Goal: Task Accomplishment & Management: Complete application form

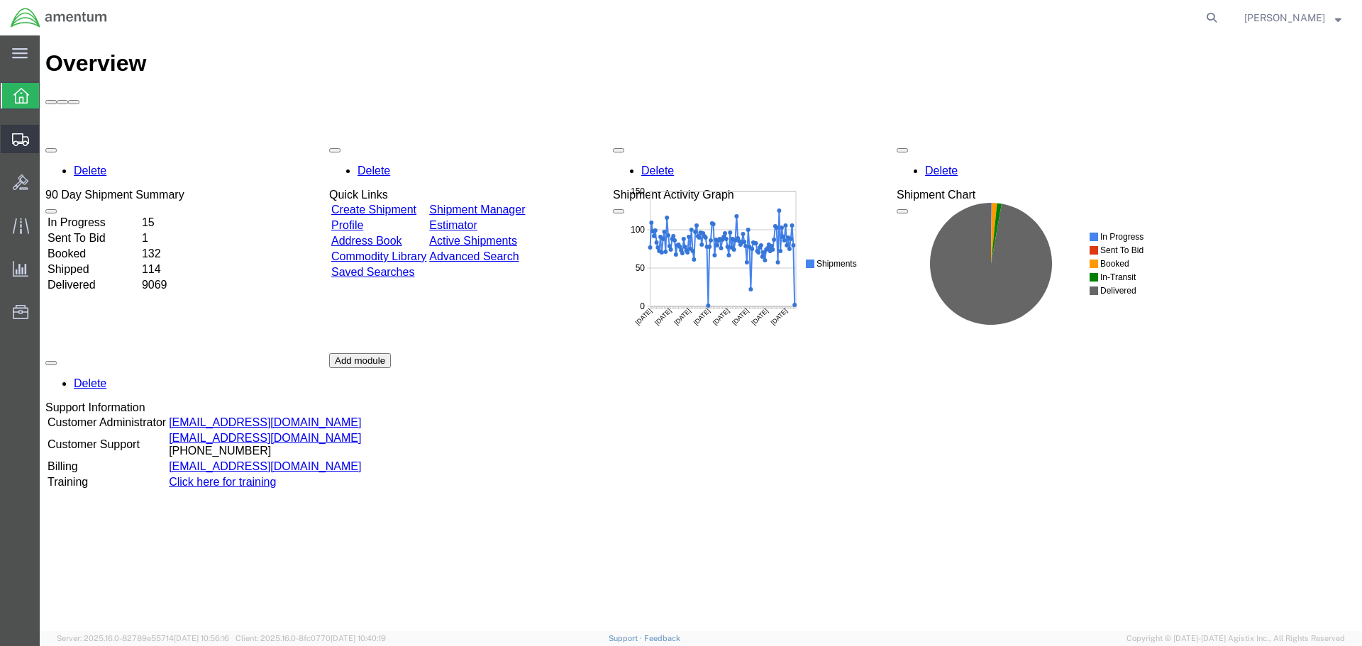
click at [0, 0] on span "Create Shipment" at bounding box center [0, 0] width 0 height 0
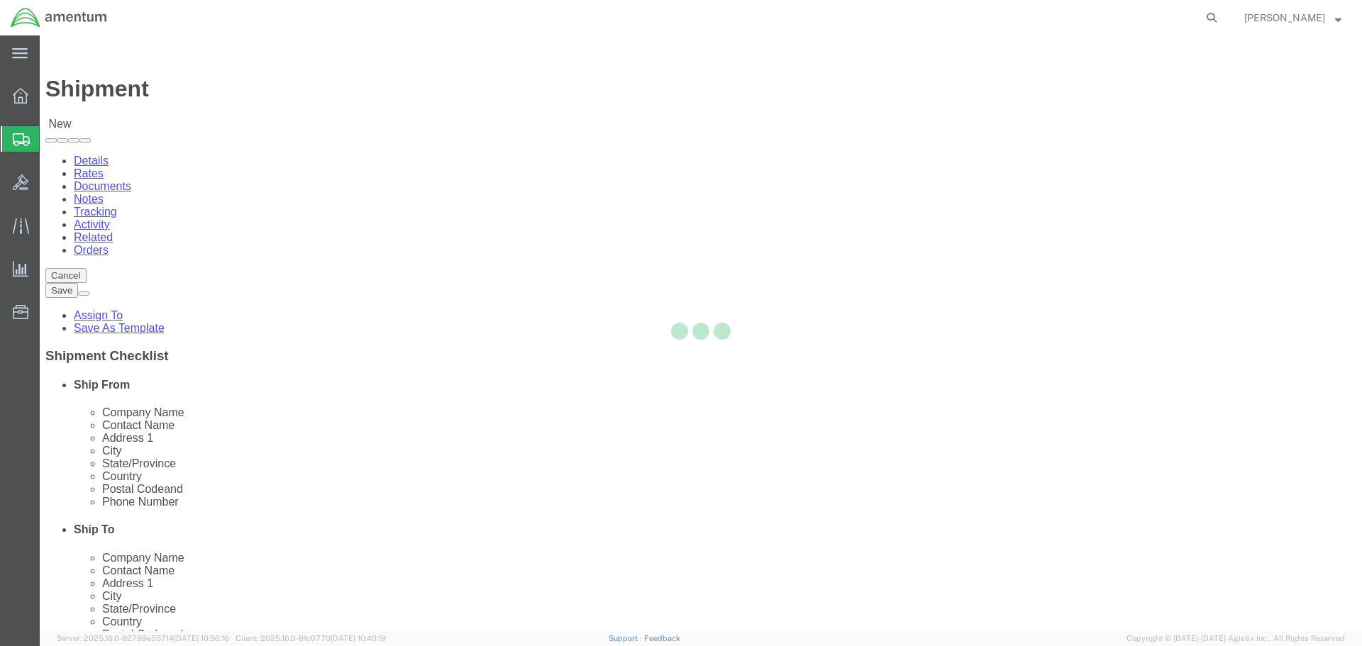
select select
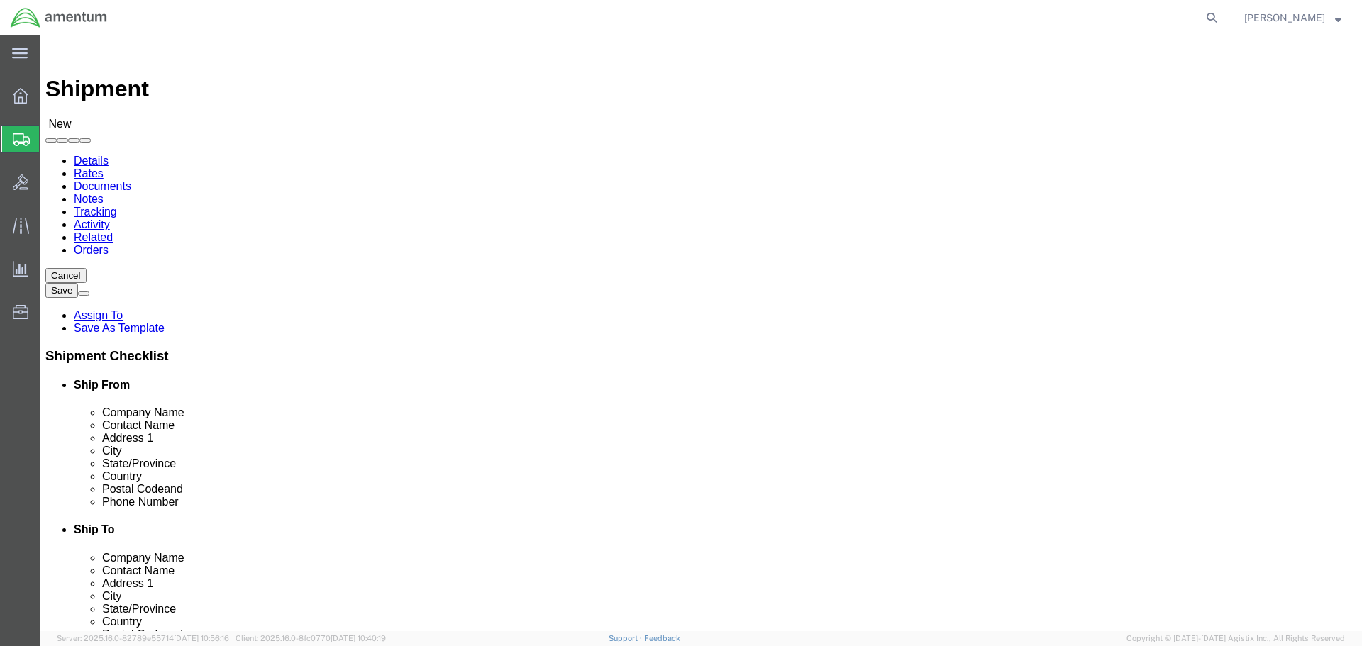
type input "eja"
select select "49930"
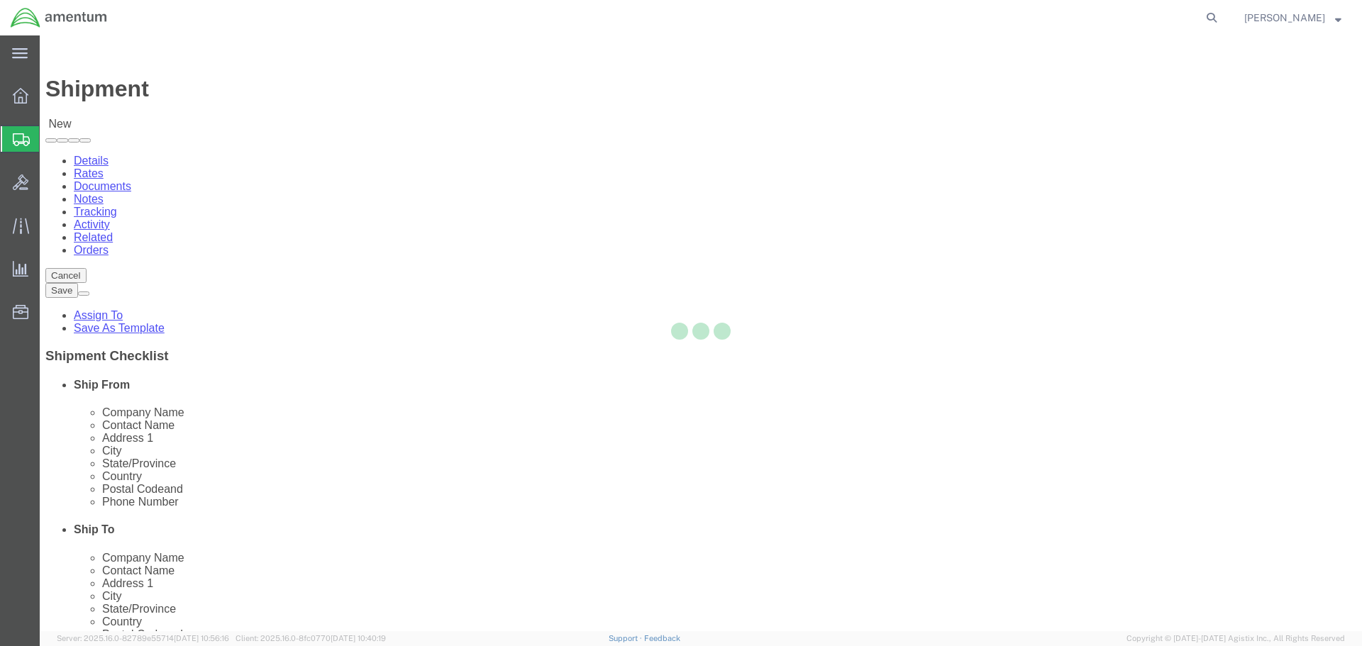
select select "FL"
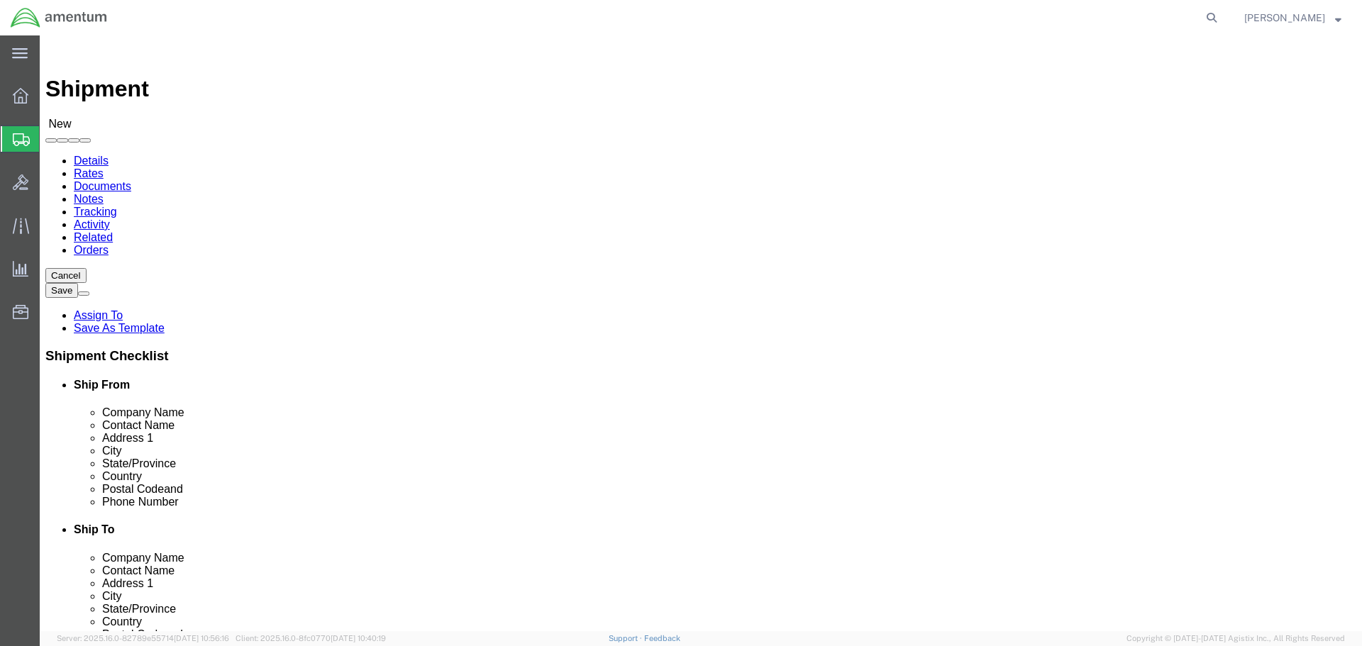
type input "emi"
select select "49931"
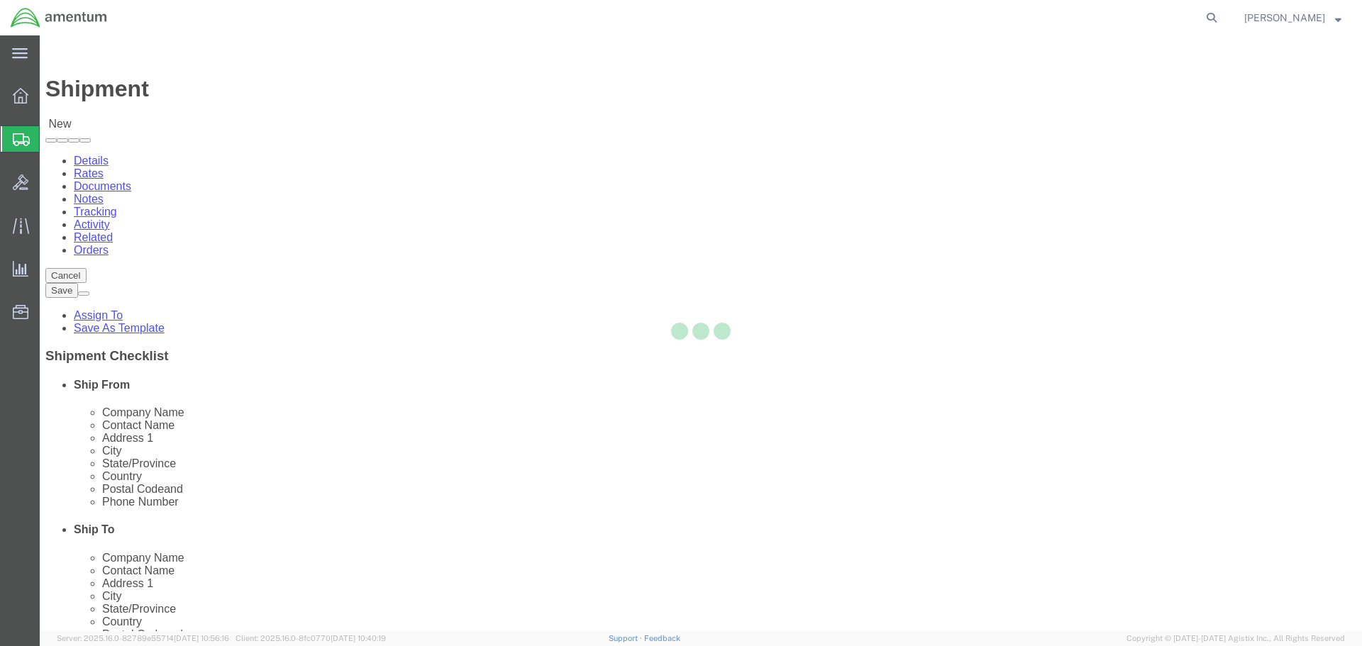
select select "FL"
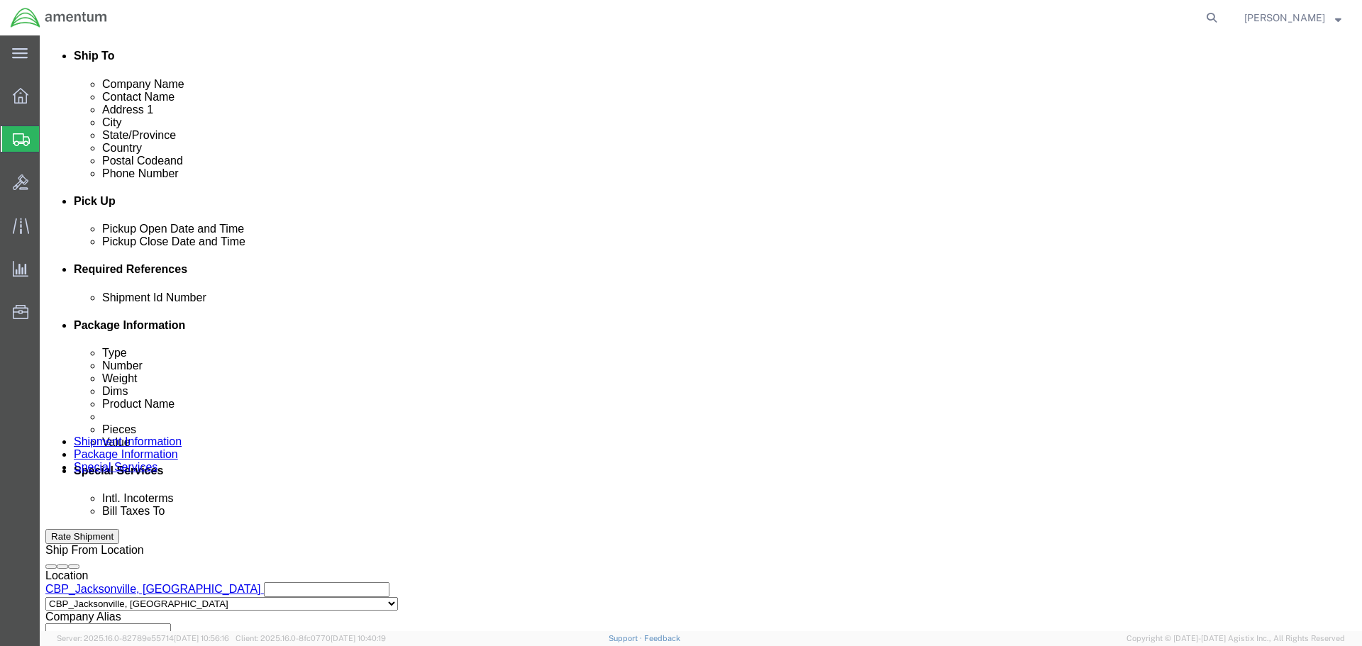
scroll to position [497, 0]
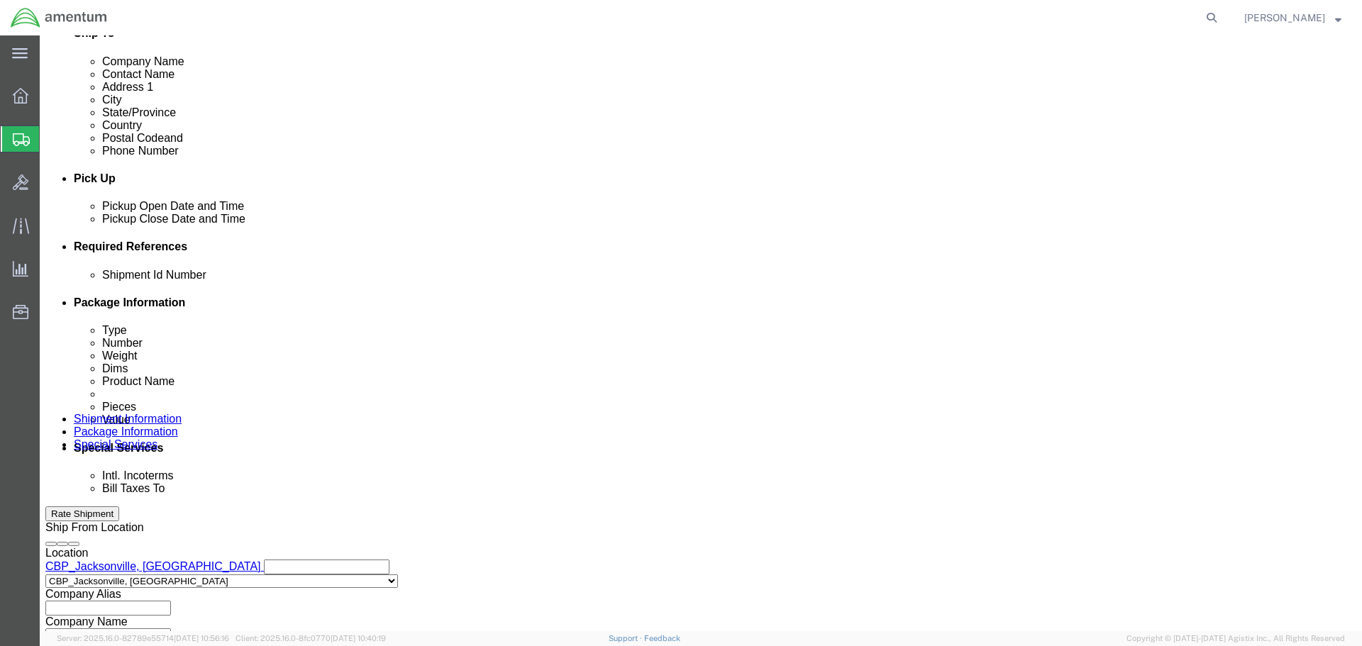
click div "[DATE] 6:00 PM"
click input "6:00 PM"
type input "8:00 AM"
click button "Apply"
click div "[DATE] 9:00 AM"
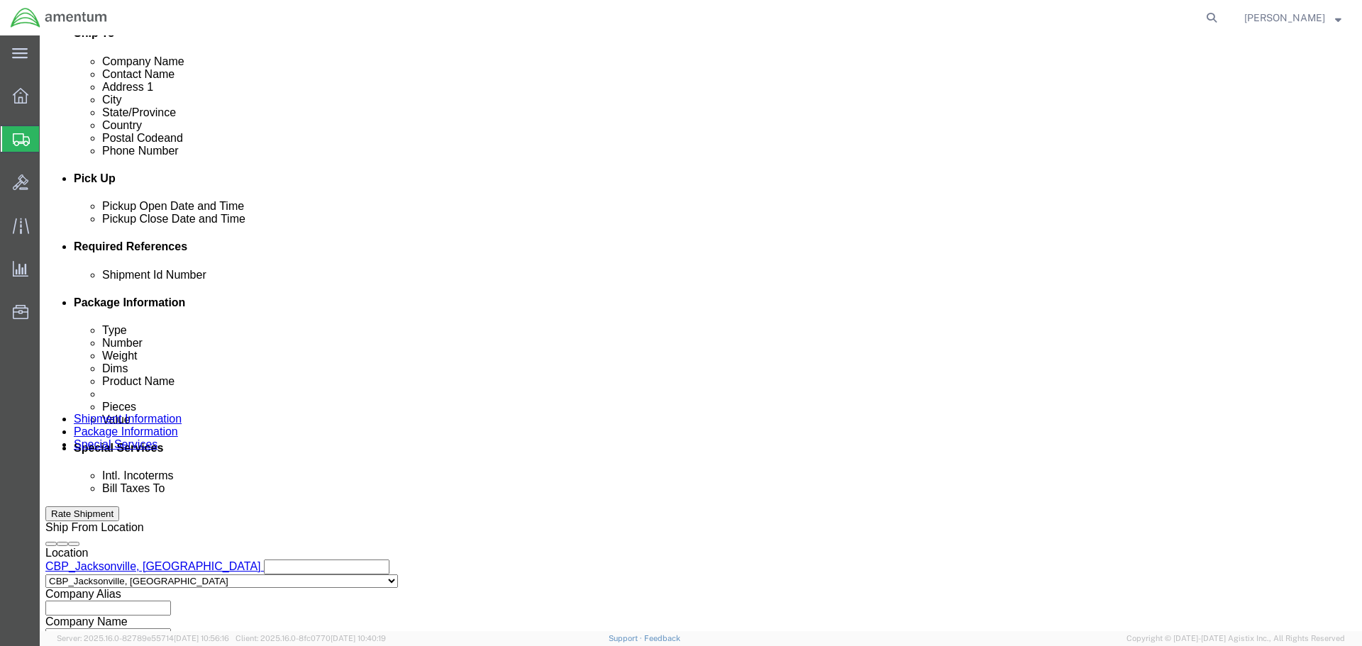
type input "3:00 PM"
click button "Apply"
click button "Add reference"
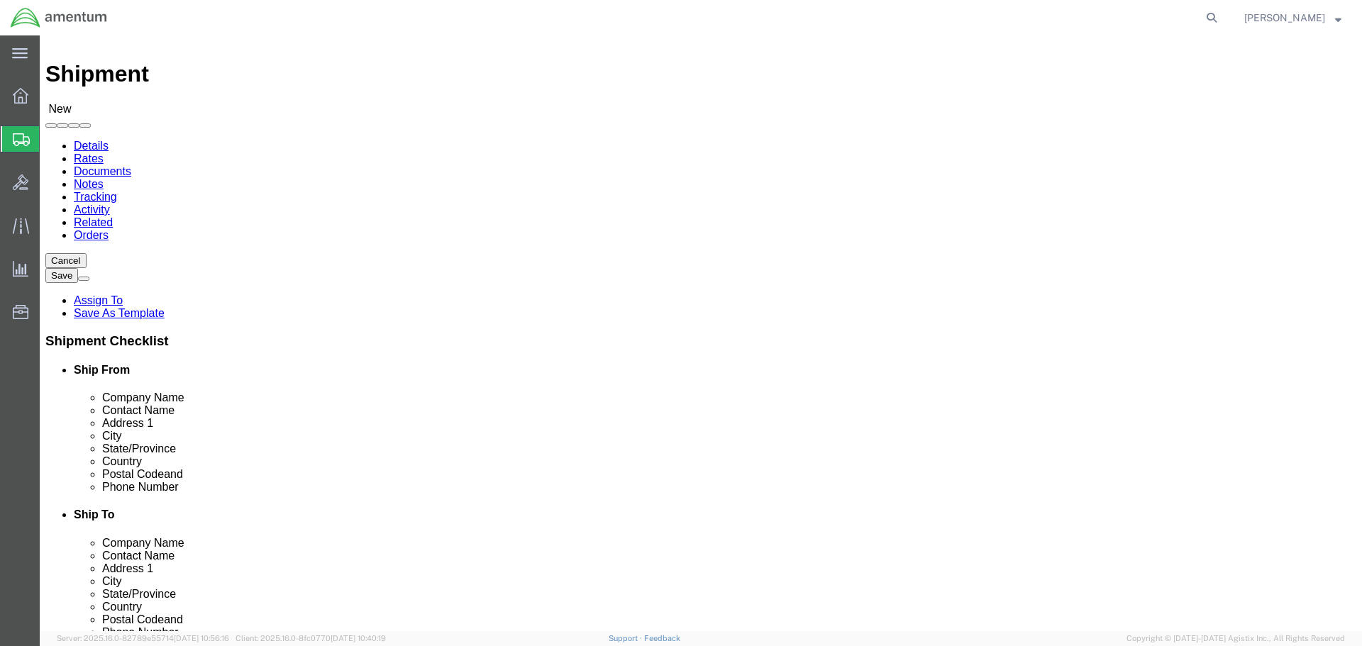
scroll to position [0, 0]
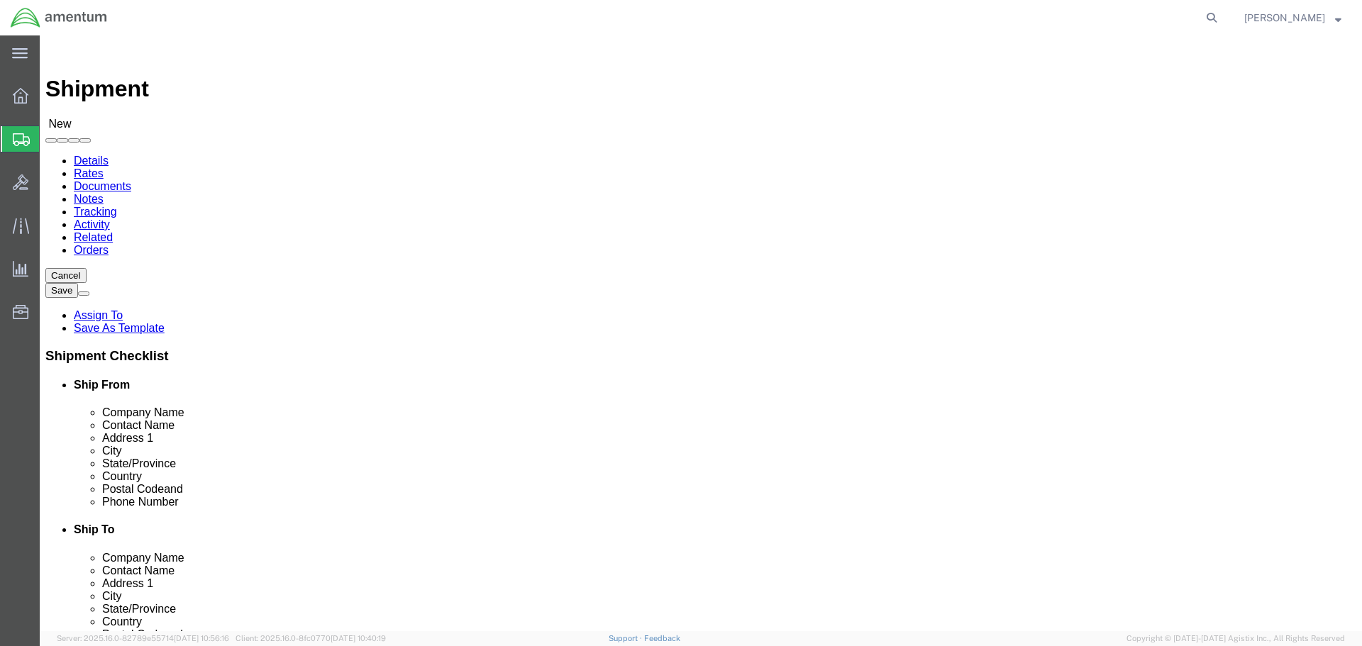
click input "text"
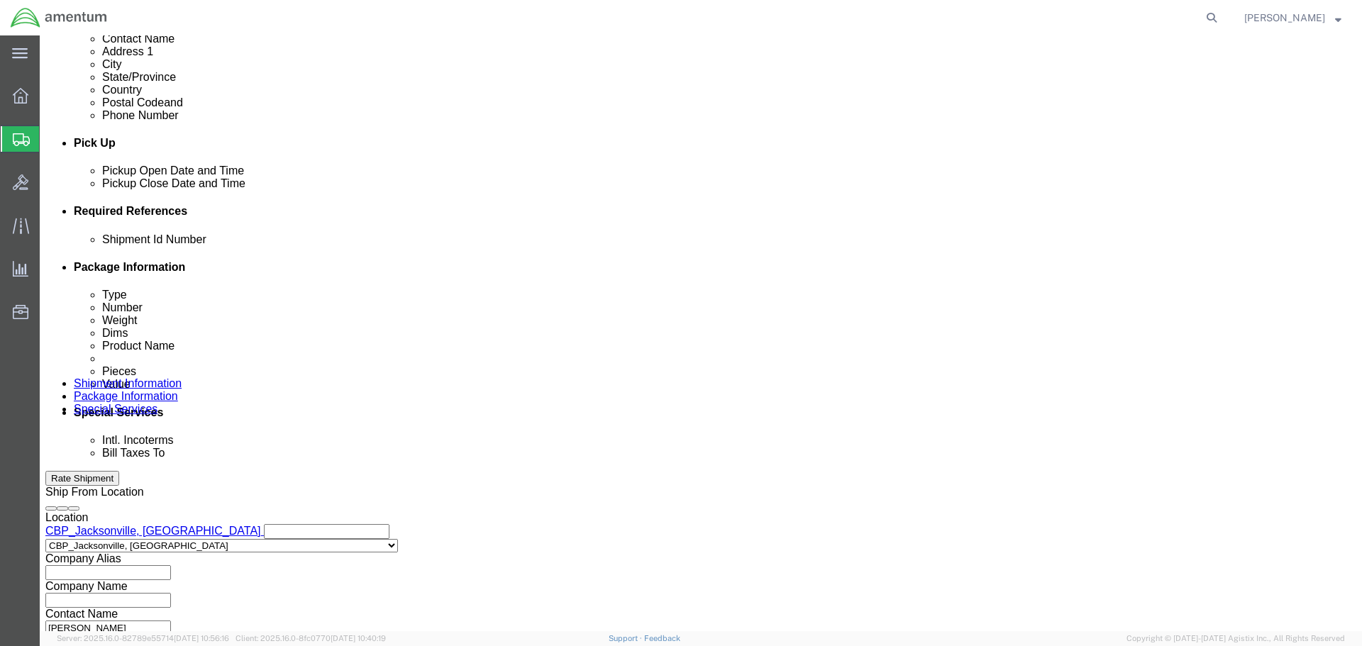
scroll to position [568, 0]
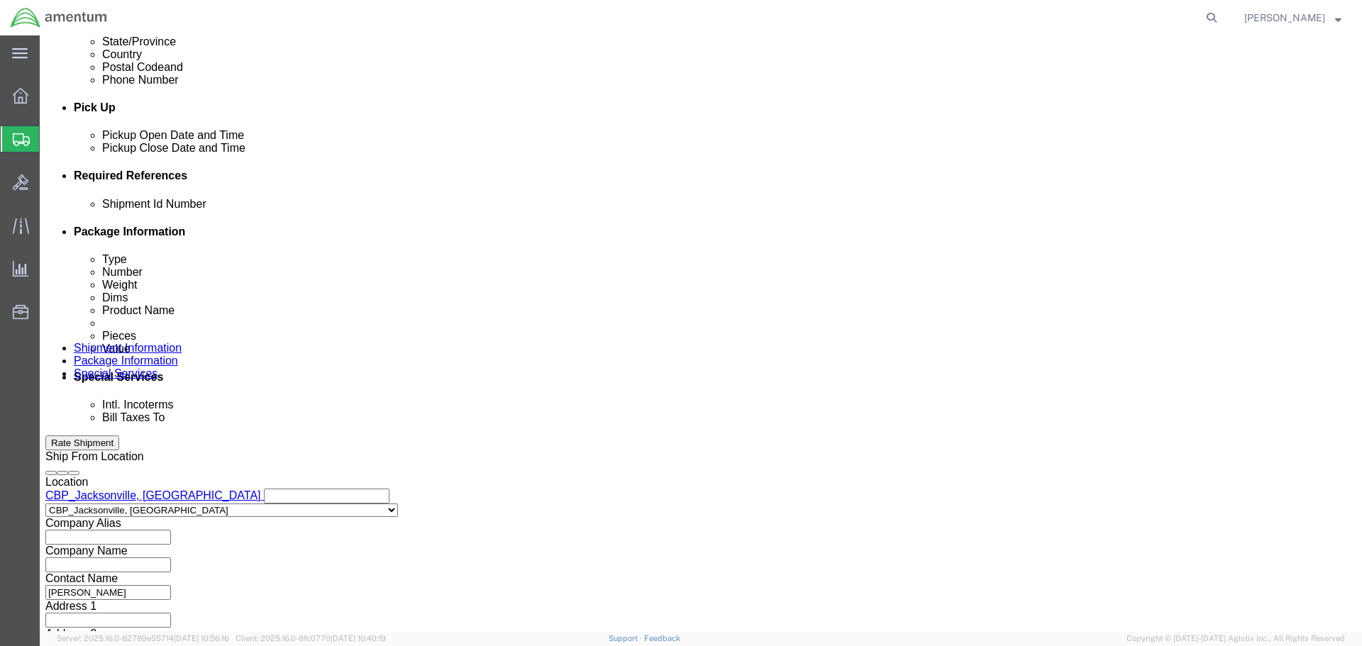
type input "[PERSON_NAME]"
click input "text"
paste input "6118.03.03.2219.000.EJA.0000"
click input "text"
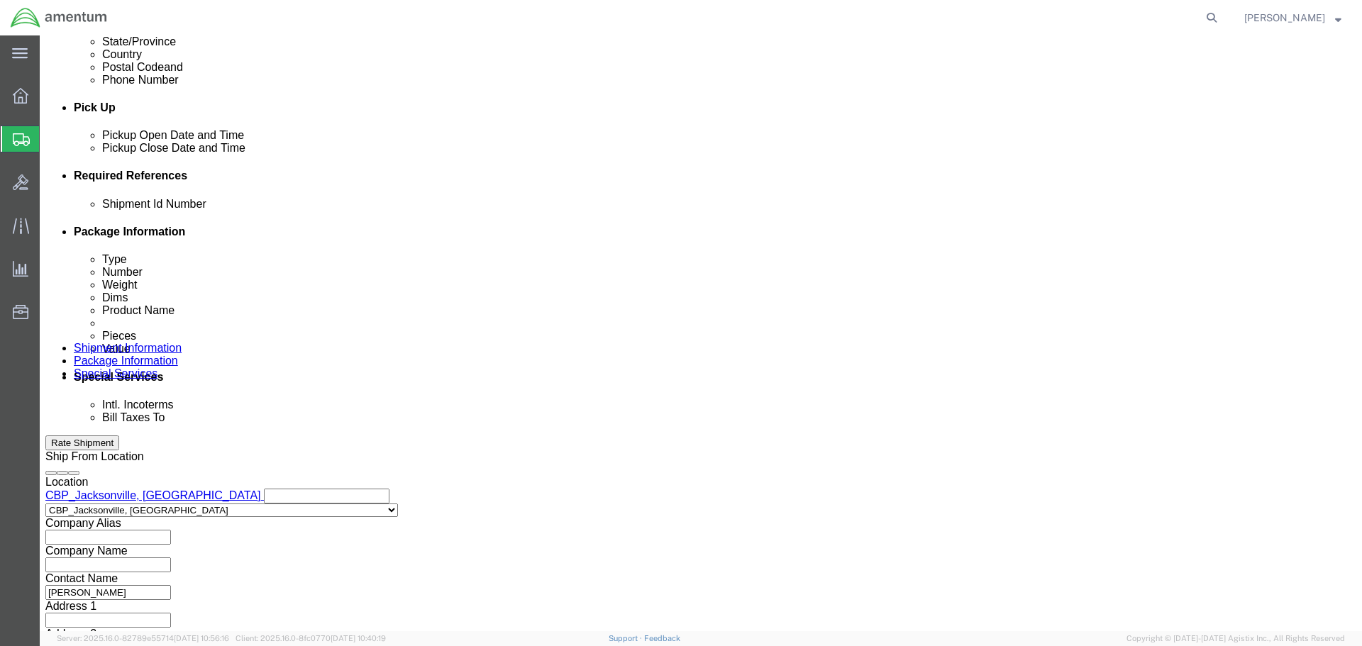
type input "6118.03.03.2219.000.EJA.0000"
click select "Select Account Type Activity ID Airline Appointment Number ASN Batch Request # …"
select select "CUSTREF"
click select "Select Account Type Activity ID Airline Appointment Number ASN Batch Request # …"
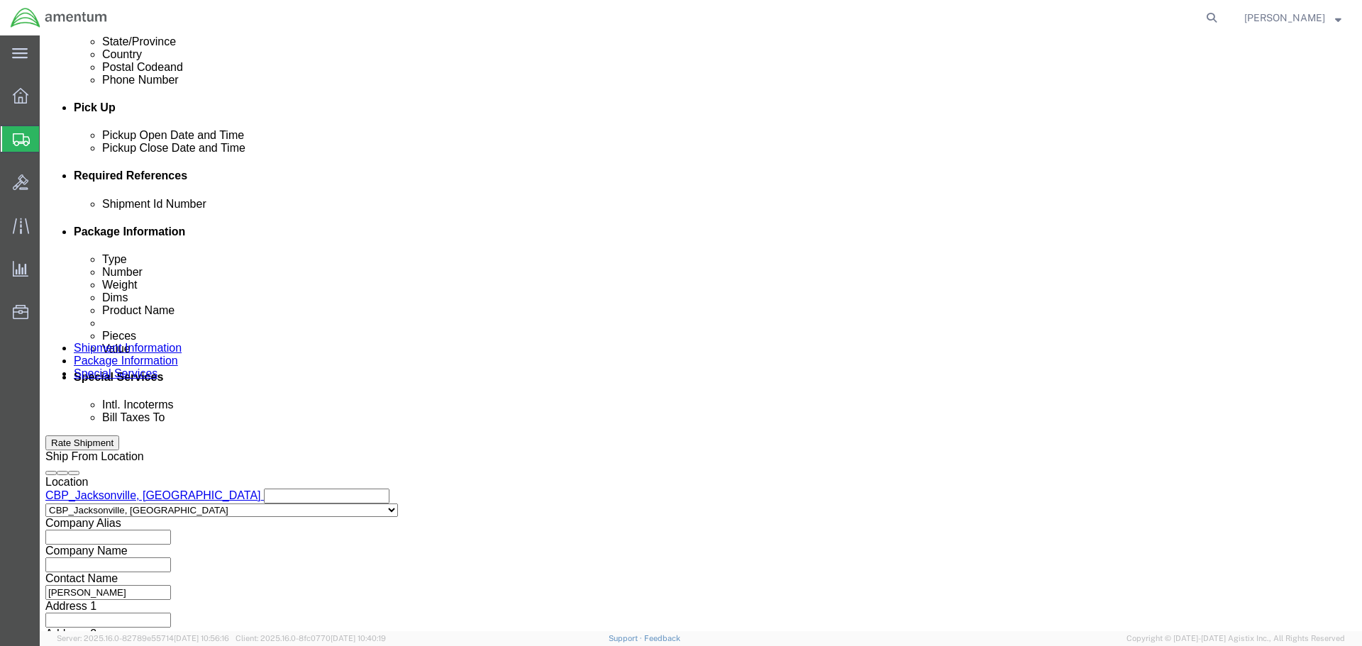
click input "text"
type input "i"
type input "ION BATTERIES"
click select "Select Account Type Activity ID Airline Appointment Number ASN Batch Request # …"
select select "DEPT"
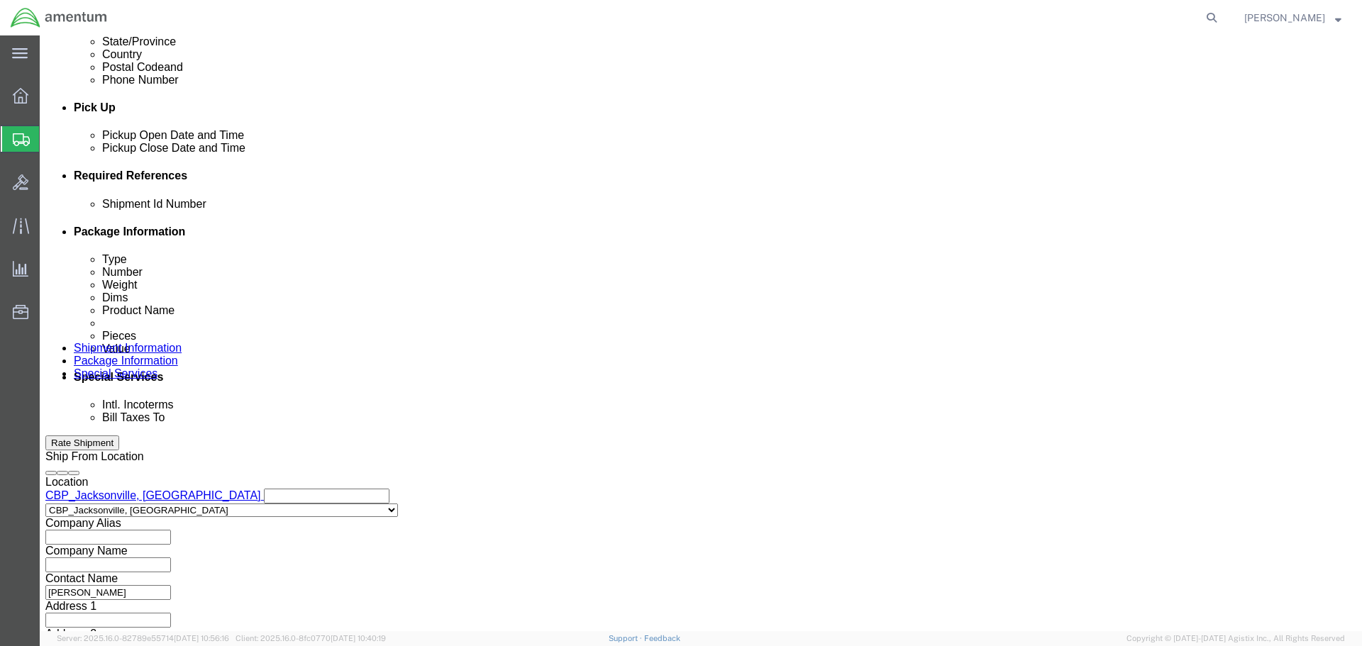
click select "Select Account Type Activity ID Airline Appointment Number ASN Batch Request # …"
click input "text"
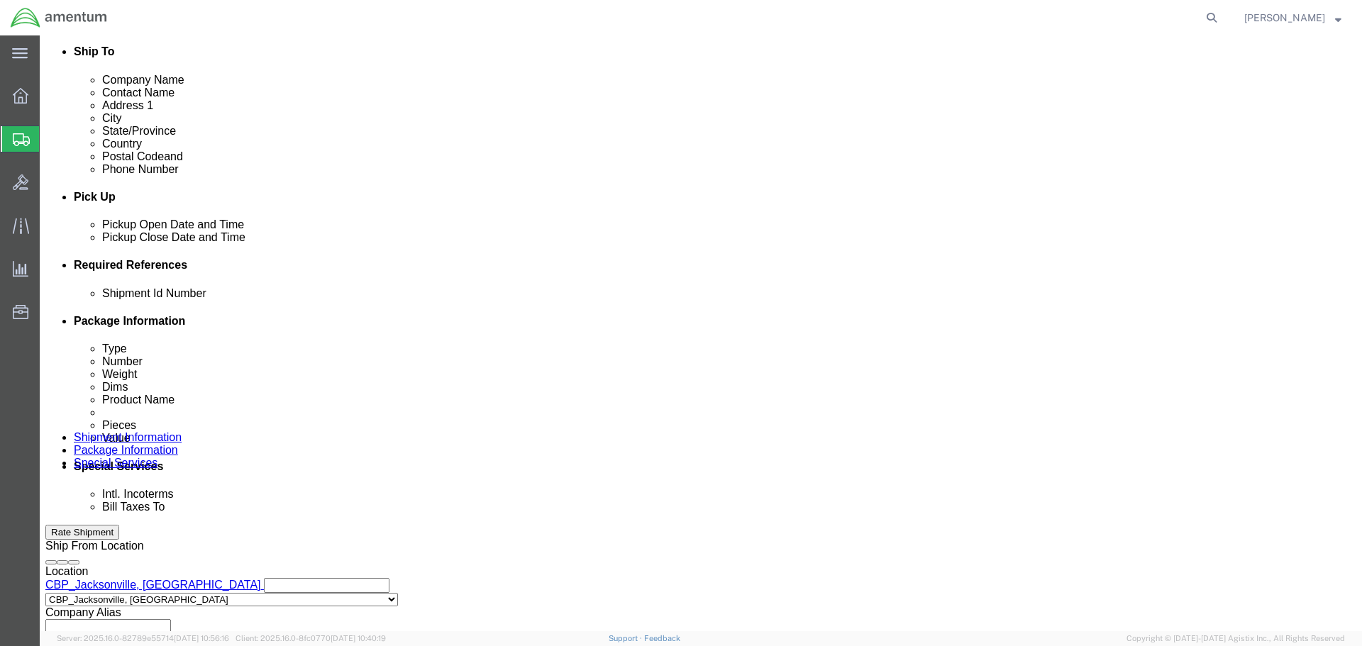
scroll to position [622, 0]
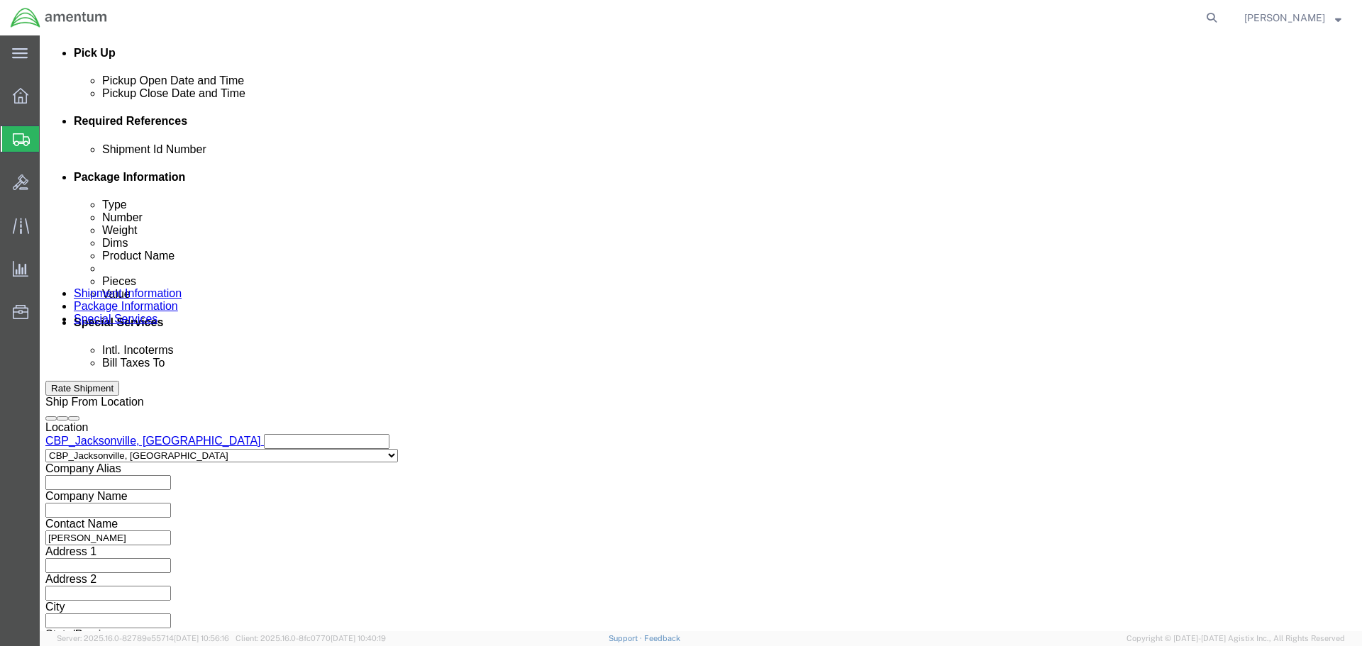
type input "CBP"
click button "Continue"
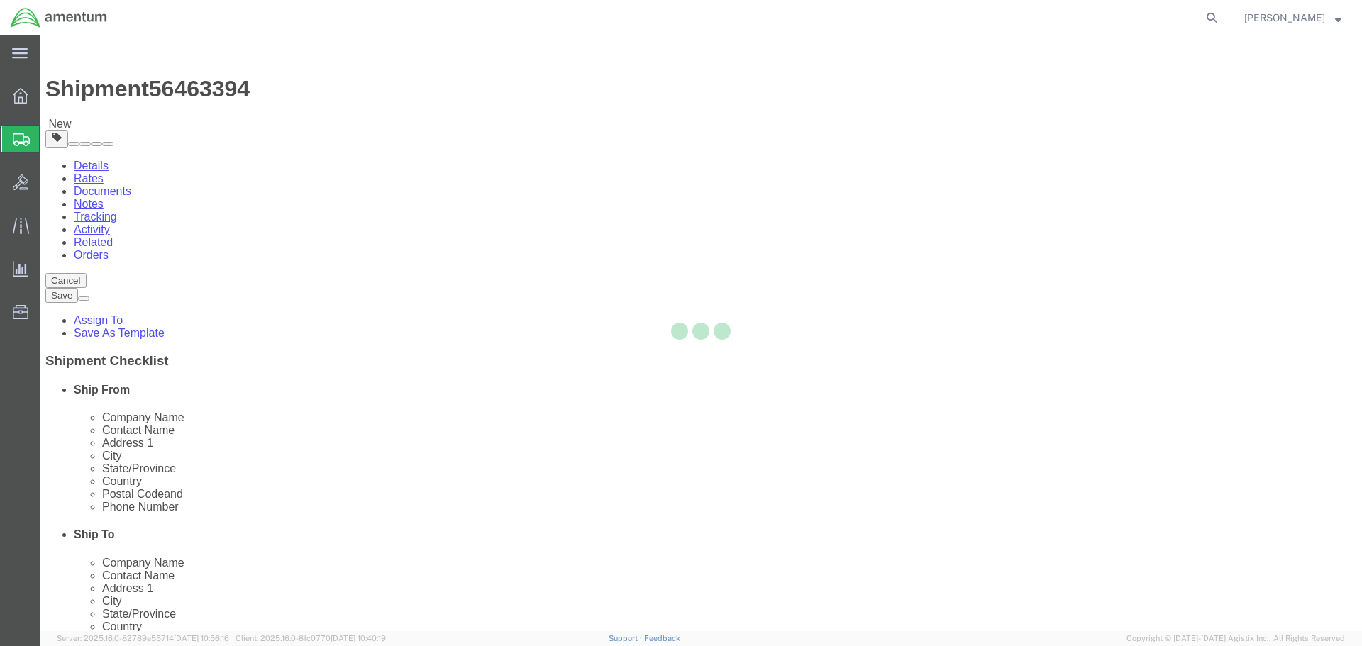
select select "CBOX"
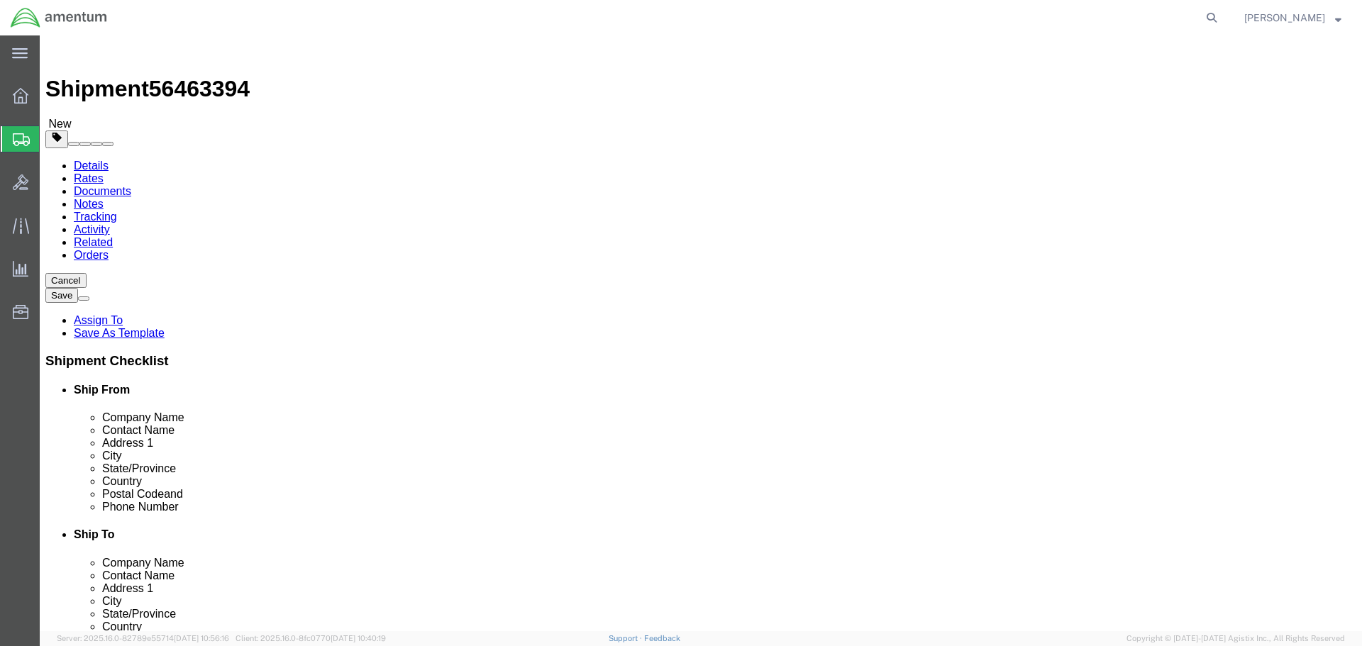
click input "text"
type input "33"
type input "9"
type input "8"
click input "0.00"
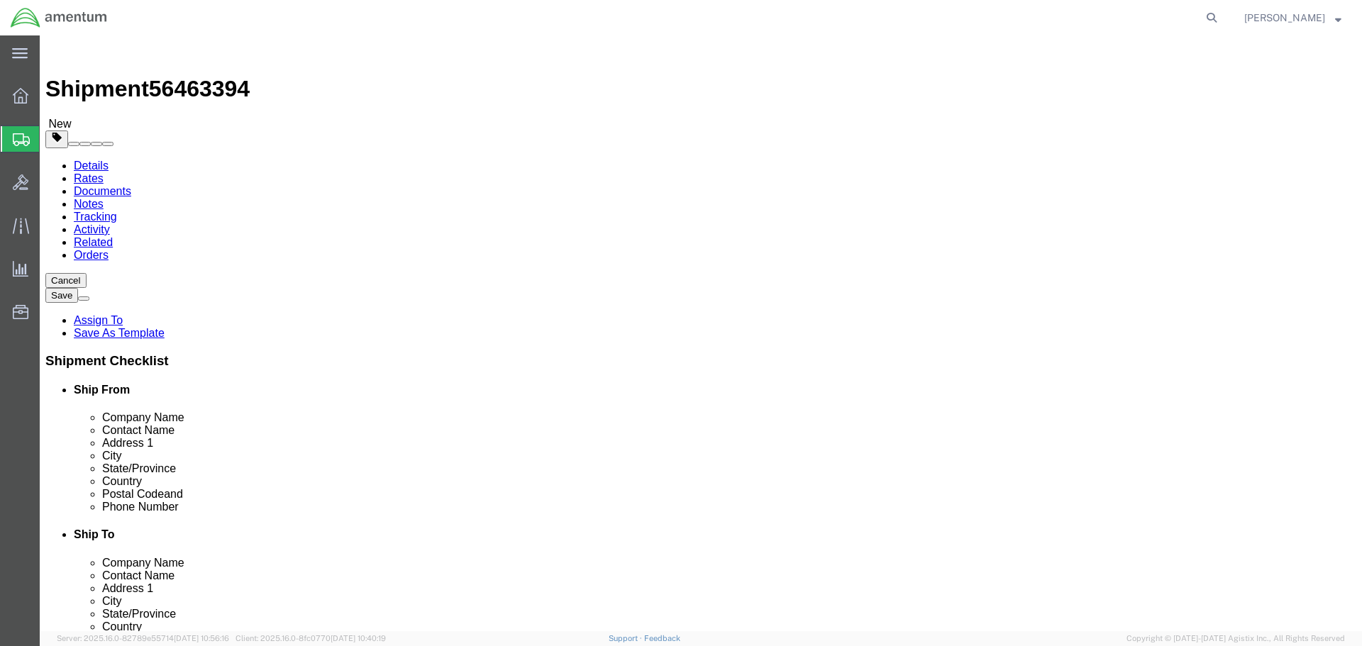
type input "8.00"
click link "Add Content"
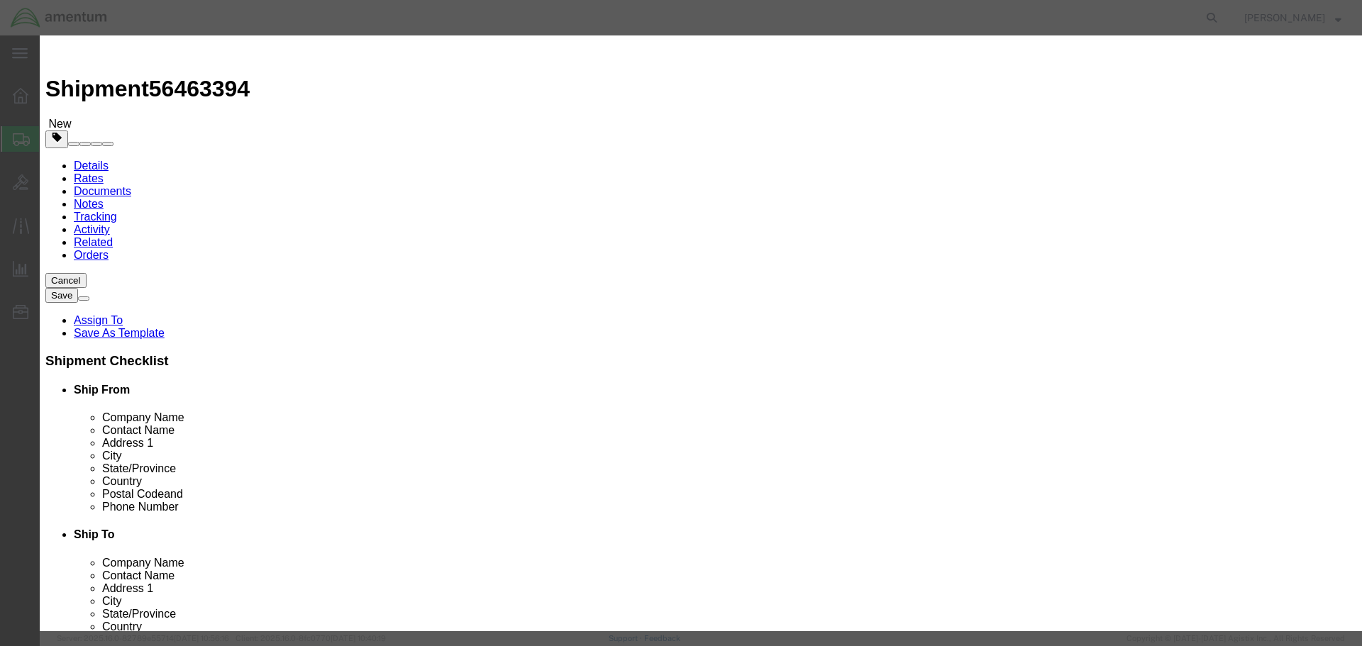
click input "text"
type input "ION BATTERIES"
drag, startPoint x: 428, startPoint y: 132, endPoint x: 391, endPoint y: 137, distance: 37.2
click div "Pieces 0 Select Bag Barrels 100Board Feet Bottle Box Blister Pack Carats Can Ca…"
type input "1"
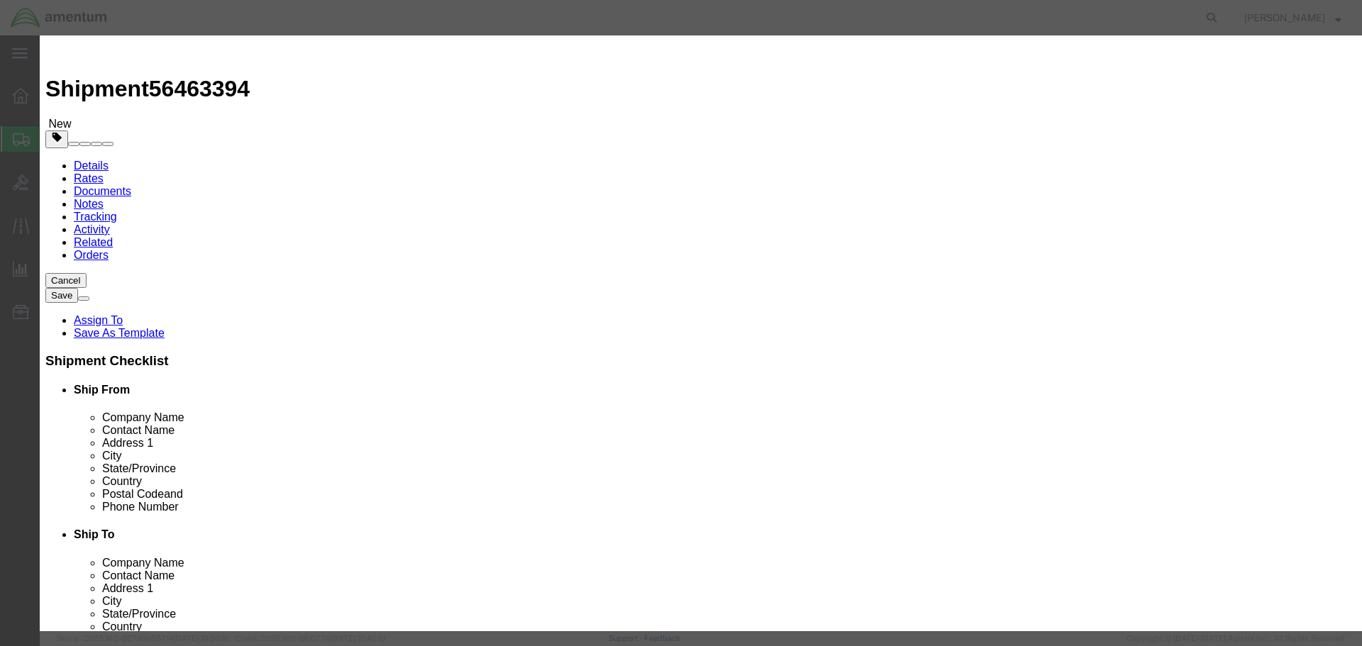
click input "text"
type input "5000.00"
click textarea
click input "checkbox"
checkbox input "true"
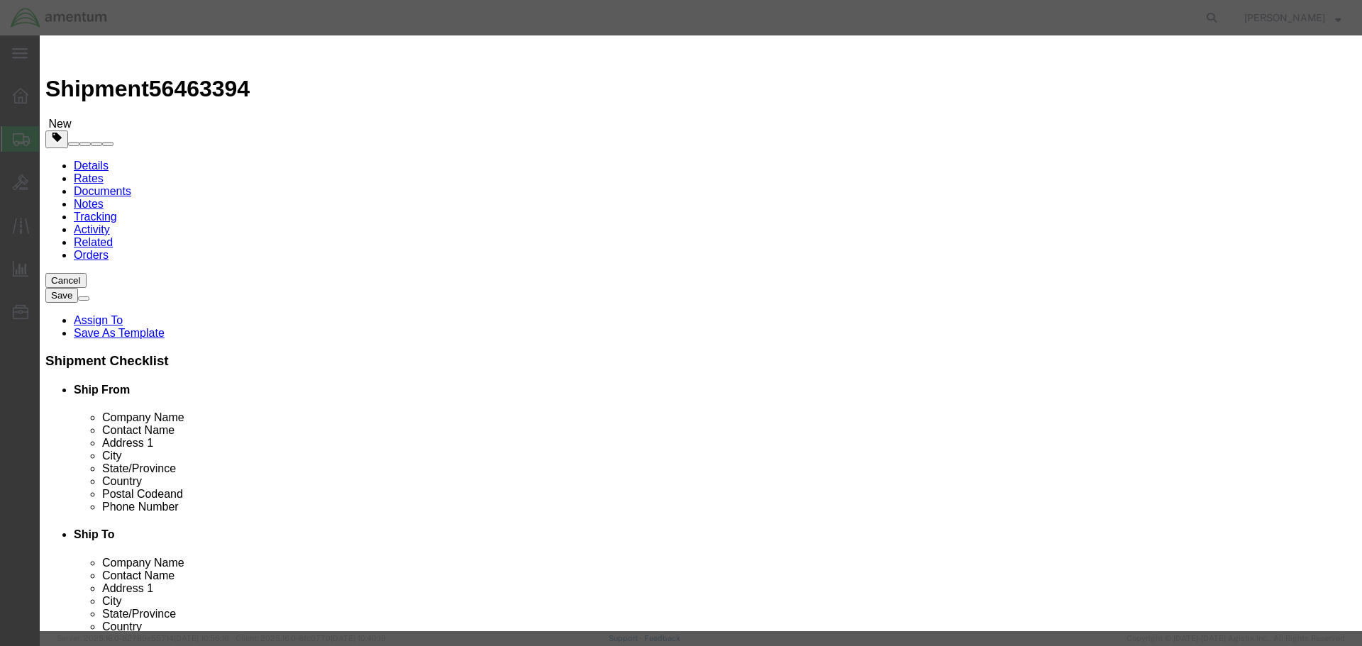
scroll to position [284, 0]
click input "text"
type input "3480"
click select "Select 1 Explosive 1.1 Explosive 1.2 Explosive 1.3 Explosive 1.4 Explosive 1.5 …"
select select "9 Miscellaneous"
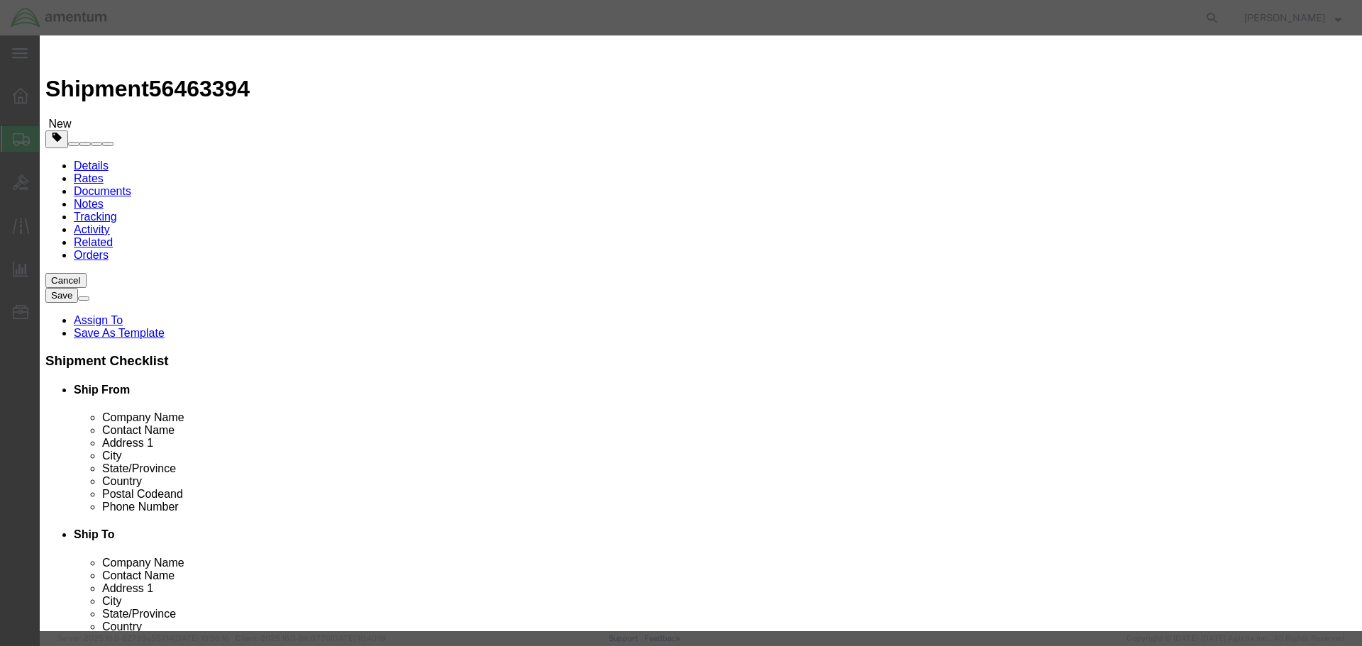
click select "Select 1 Explosive 1.1 Explosive 1.2 Explosive 1.3 Explosive 1.4 Explosive 1.5 …"
click input "text"
type input "1"
click select "Packaging Group I II III"
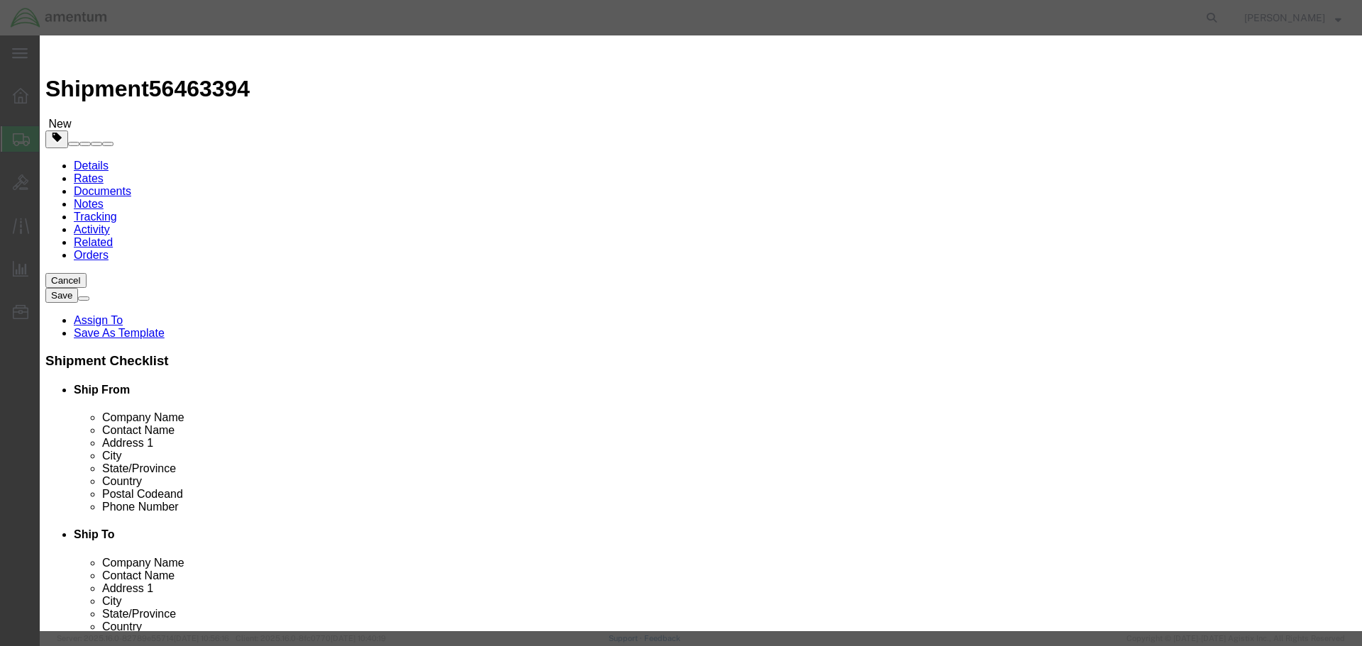
click link "Hazmat"
click select "Select 1 - Drums 2 - Reserved 3 - Jerricans 4 - Boxes 5 - Bags 6 - Composite Pa…"
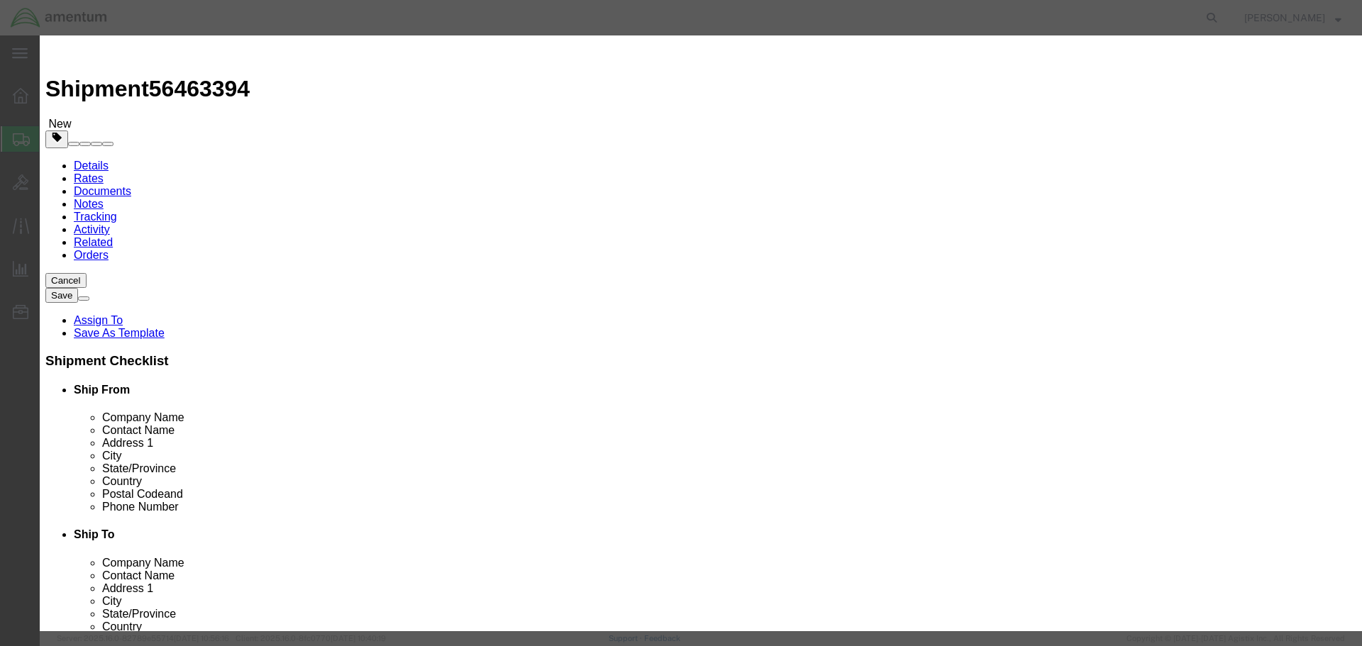
select select "BOXES"
click select "Select 1 - Drums 2 - Reserved 3 - Jerricans 4 - Boxes 5 - Bags 6 - Composite Pa…"
click select "Container Material A - Steel (all types and surface treatments) B - Aluminum C …"
select select "FIBERBOARD"
click select "Container Material A - Steel (all types and surface treatments) B - Aluminum C …"
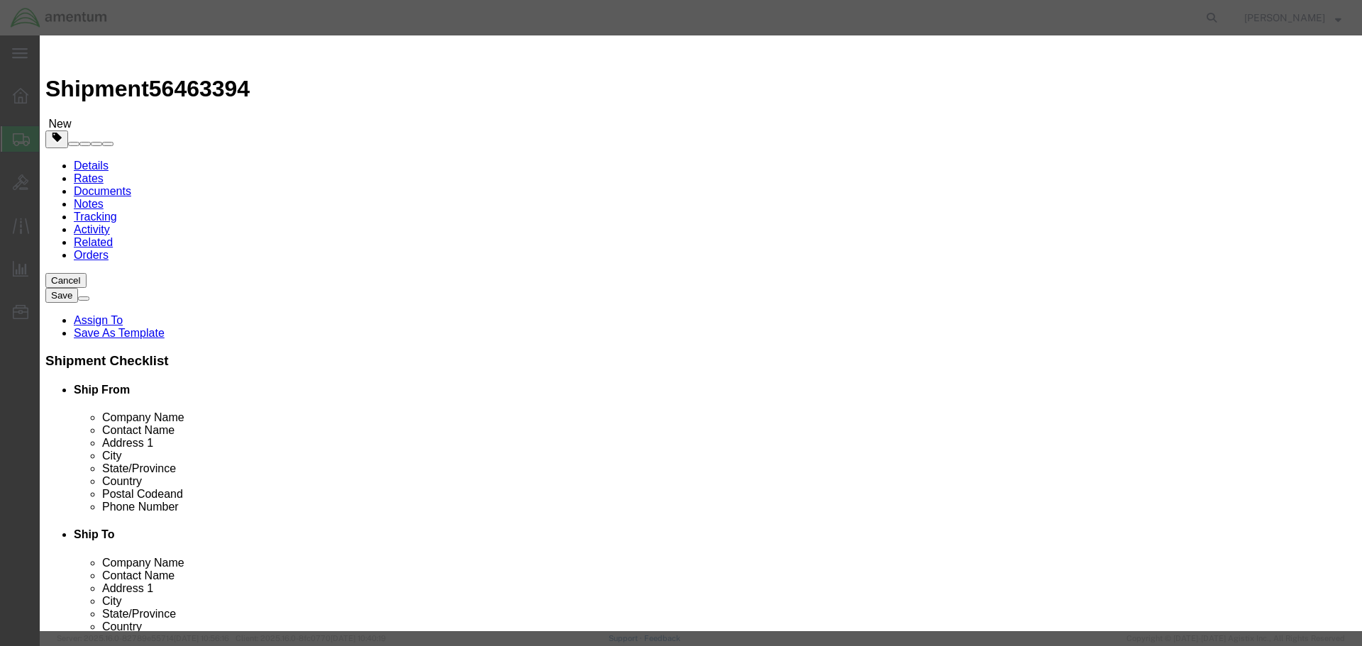
click input "text"
type input "965 IB"
click select "Select kgs lbs"
select select
click select "Select kgs lbs"
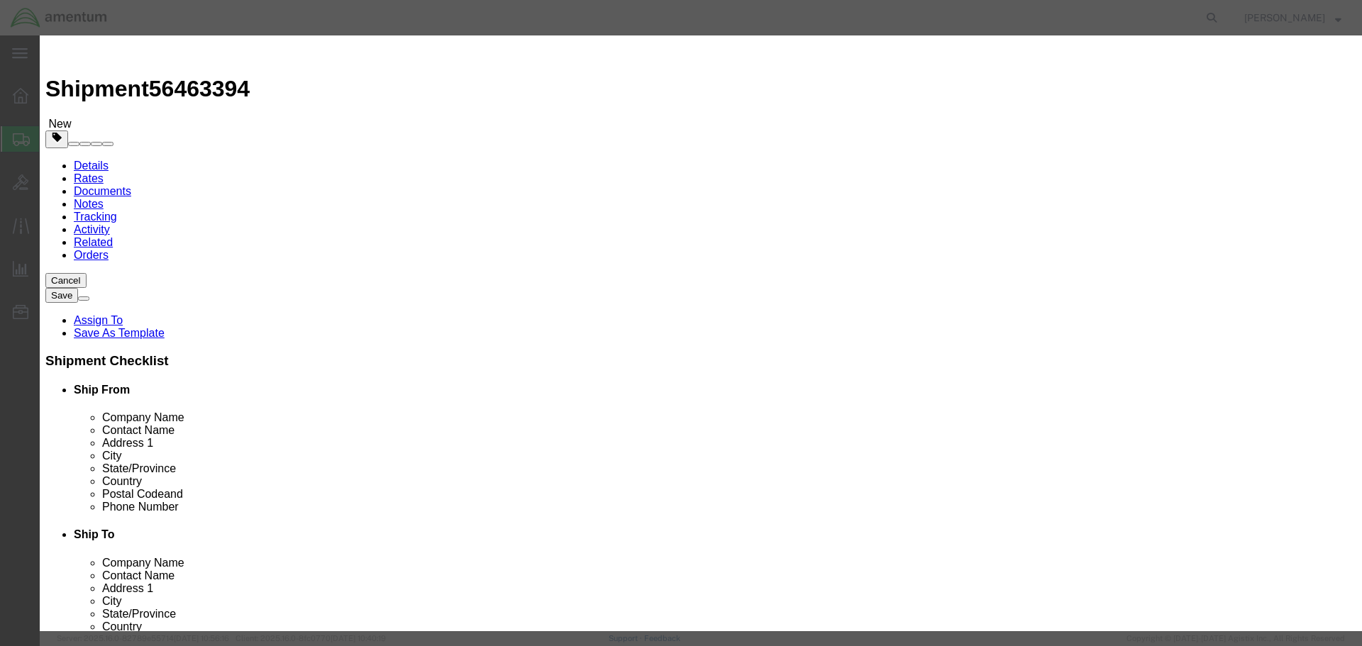
click input "text"
type input "3.18"
click select "Select curies gallons kgs lbs liters milliliters"
select select "KGS"
click select "Select curies gallons kgs lbs liters milliliters"
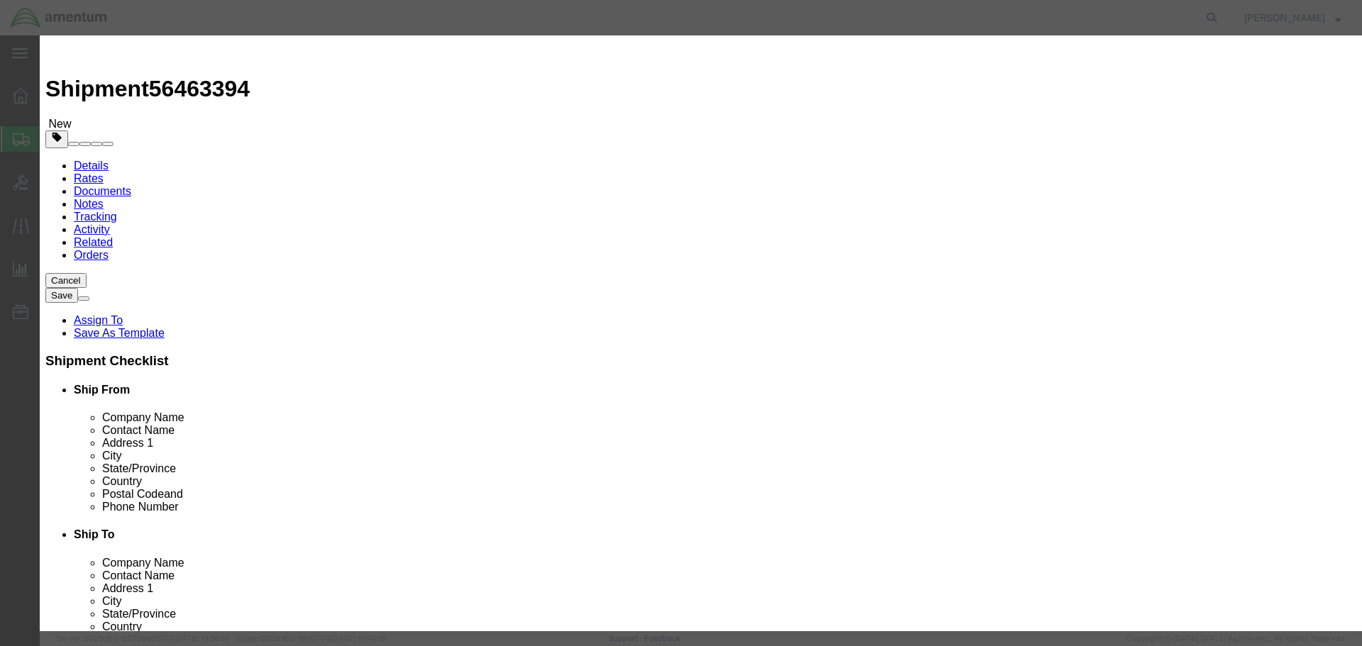
click input "text"
type input "LITHIUM ION BATTERIES"
click input "text"
type input "CHEMTREC"
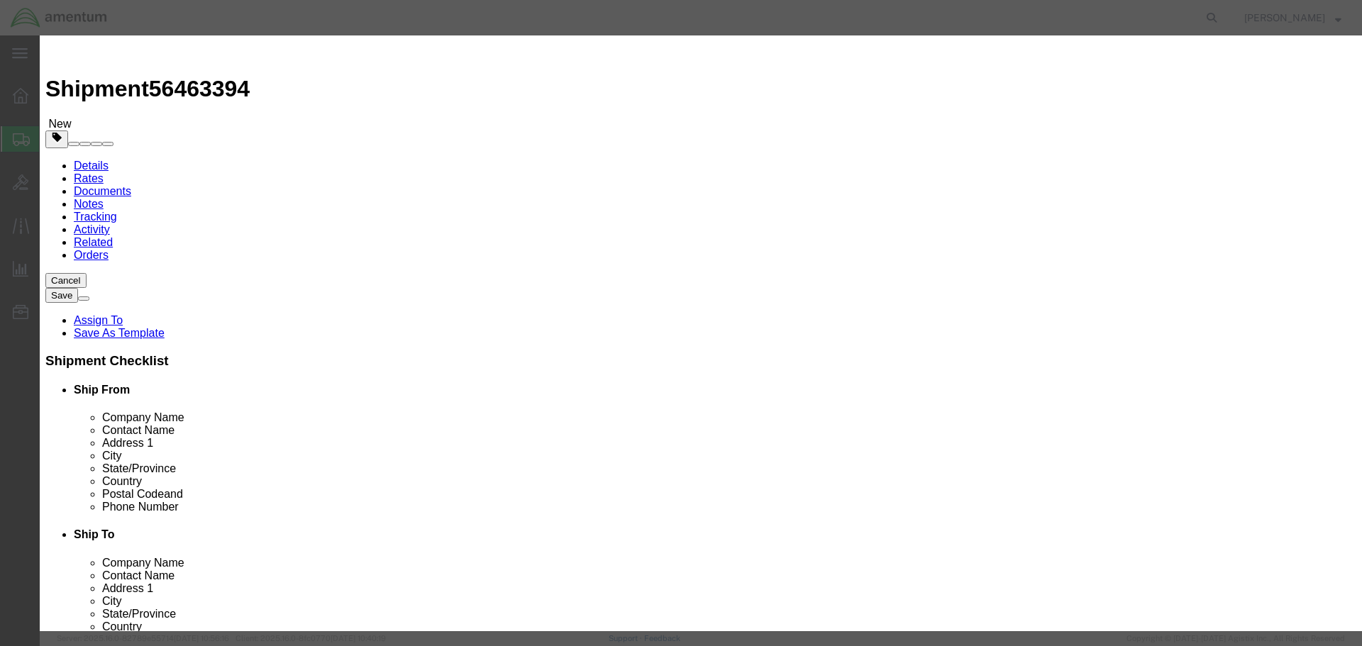
click input "text"
type input "CHEMTREC"
click input "text"
type input "7035273887"
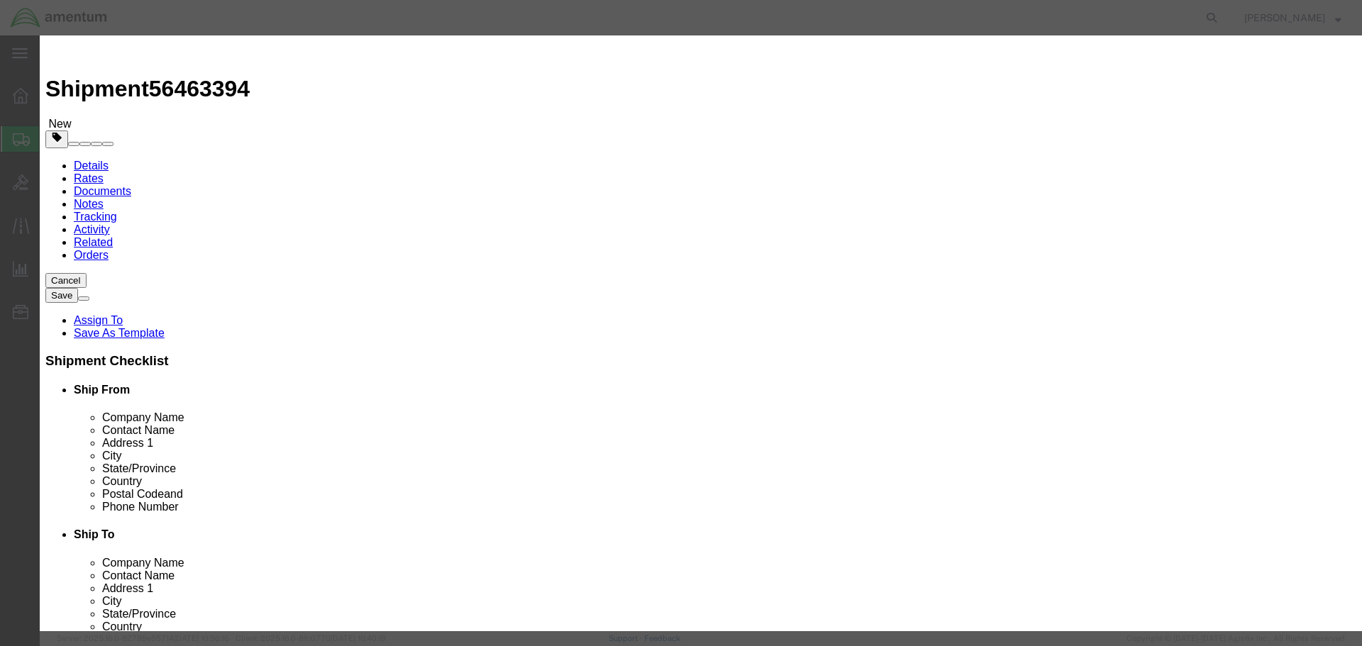
click input "checkbox"
checkbox input "true"
click button "Save & Close"
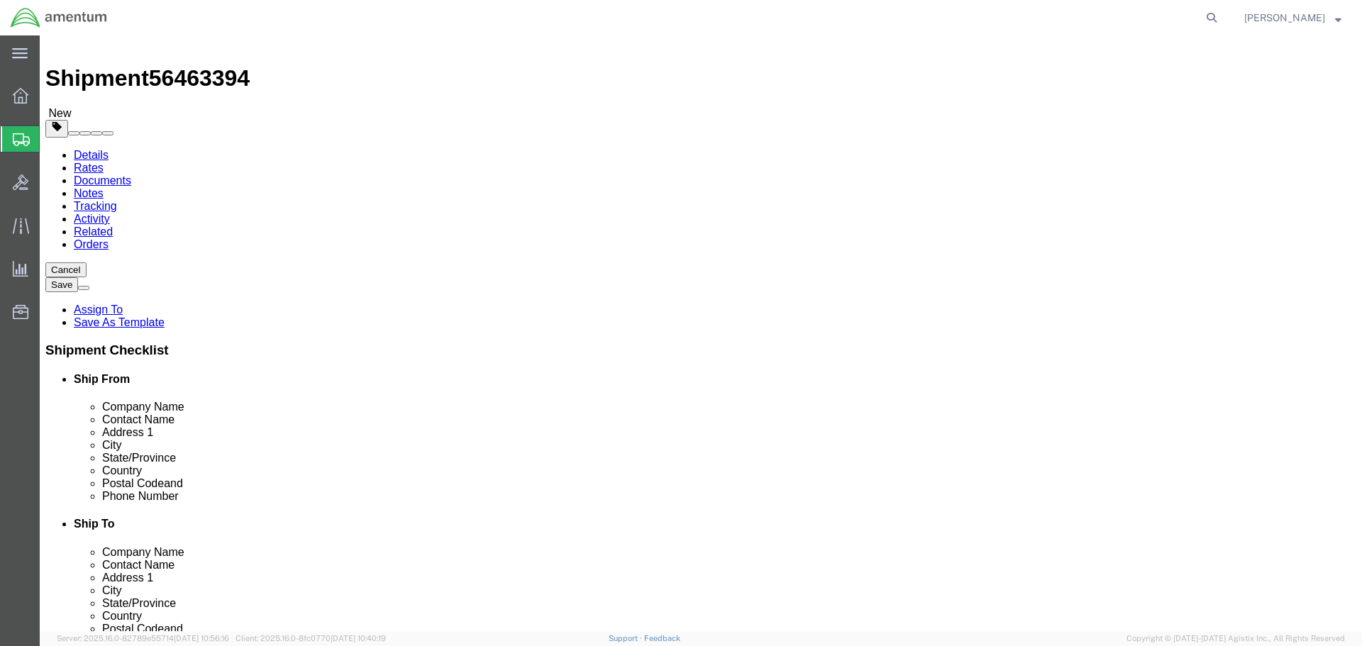
scroll to position [13, 0]
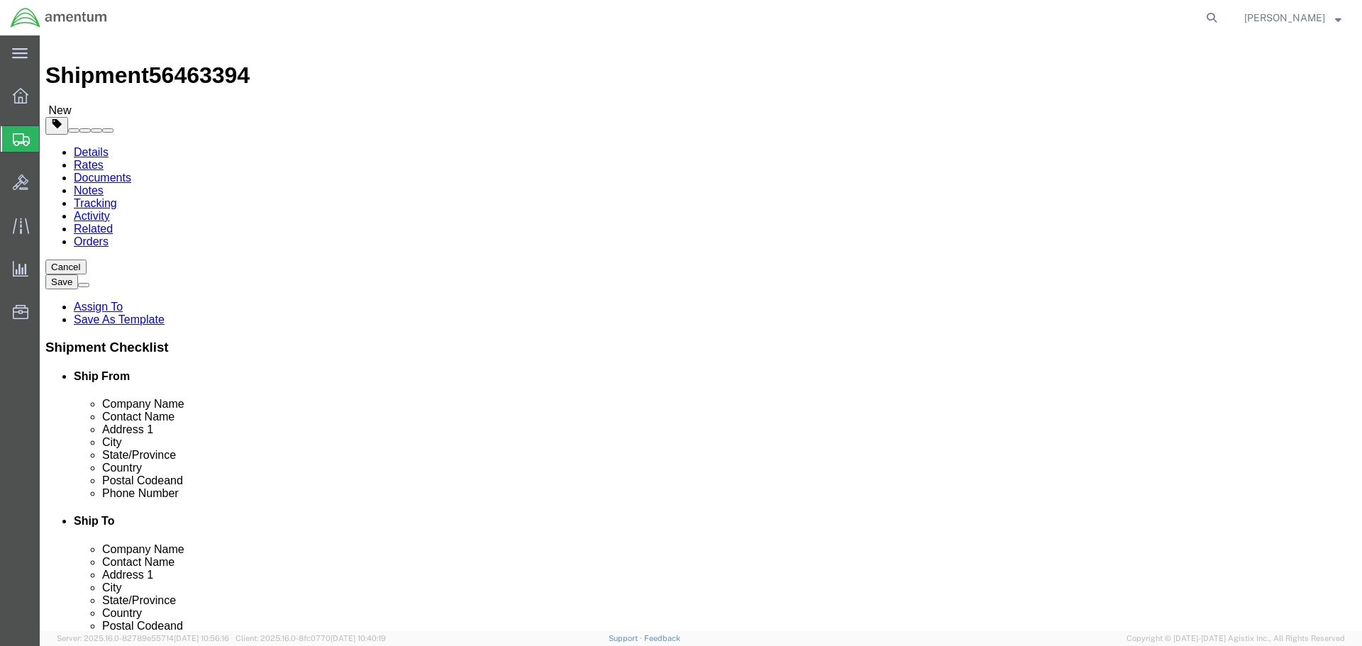
click button "Rate Shipment"
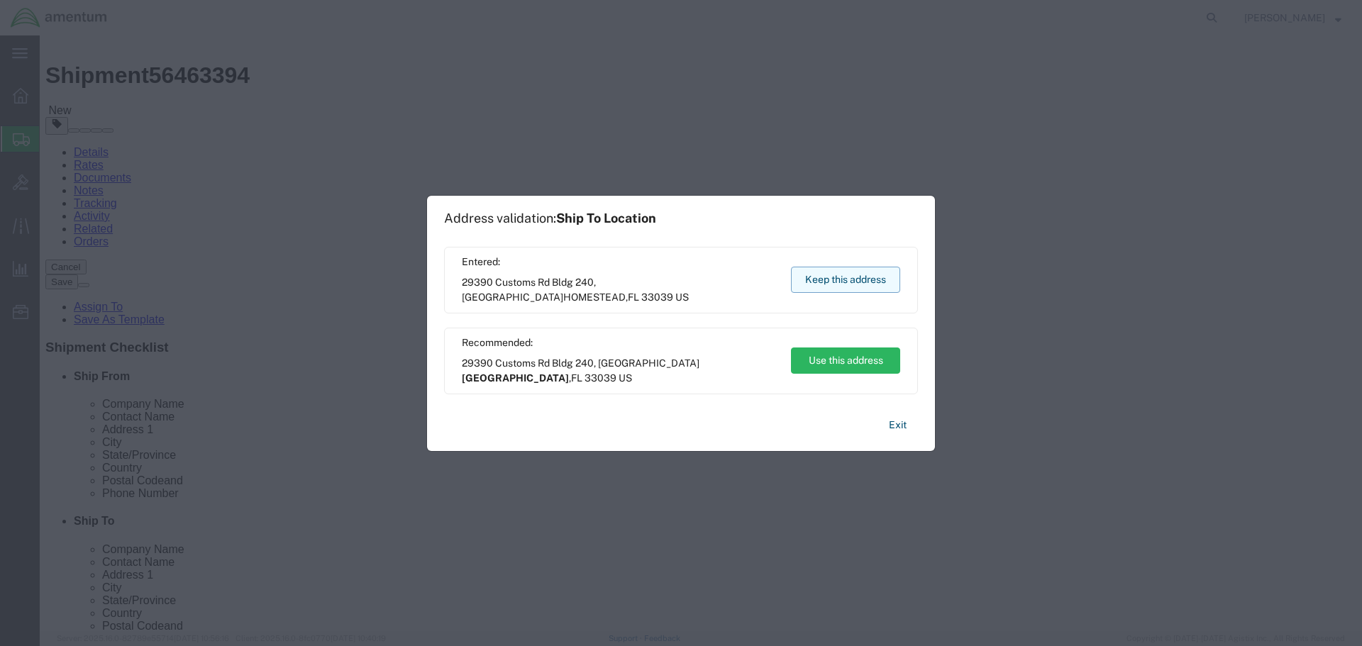
click at [830, 278] on button "Keep this address" at bounding box center [845, 280] width 109 height 26
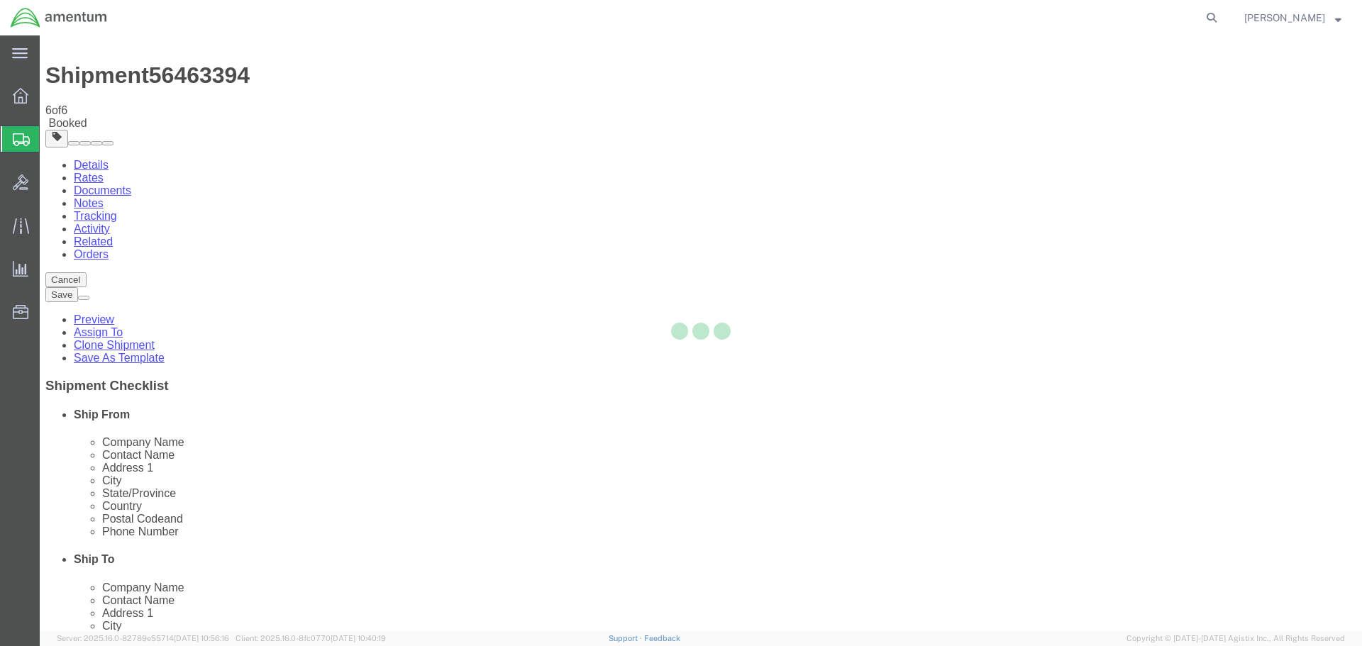
scroll to position [0, 0]
